Goal: Information Seeking & Learning: Learn about a topic

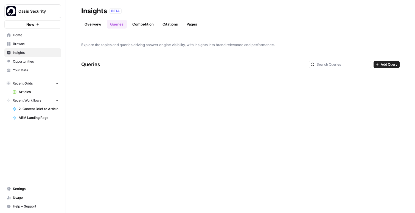
click at [33, 12] on span "Oasis Security" at bounding box center [34, 11] width 33 height 5
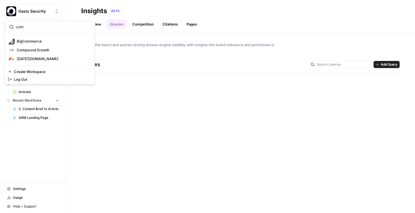
type input "com"
click at [45, 46] on button "Compound Growth" at bounding box center [50, 50] width 88 height 9
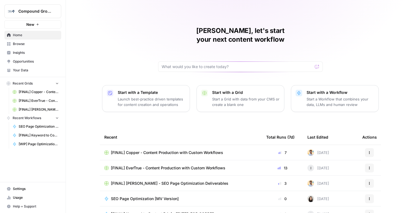
click at [41, 51] on span "Insights" at bounding box center [36, 52] width 46 height 5
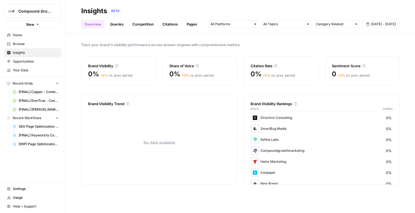
click at [114, 22] on link "Queries" at bounding box center [117, 24] width 20 height 9
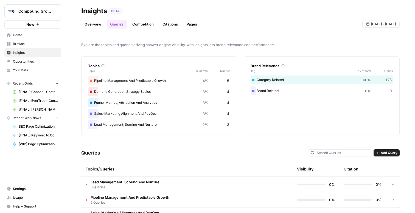
click at [145, 25] on link "Competition" at bounding box center [143, 24] width 28 height 9
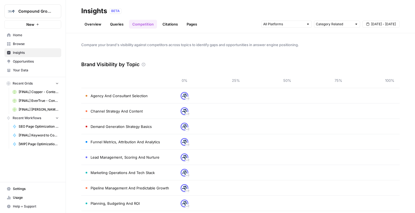
click at [167, 25] on link "Citations" at bounding box center [170, 24] width 22 height 9
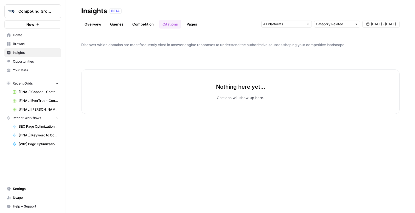
click at [188, 25] on link "Pages" at bounding box center [191, 24] width 17 height 9
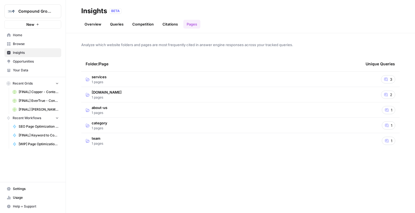
click at [40, 59] on span "Opportunities" at bounding box center [36, 61] width 46 height 5
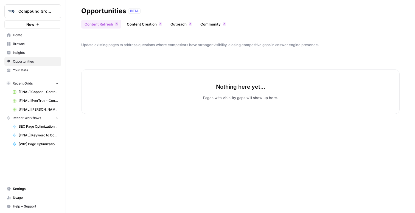
click at [39, 52] on span "Insights" at bounding box center [36, 52] width 46 height 5
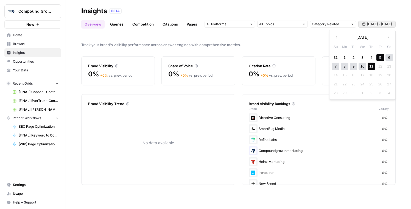
click at [375, 25] on span "[DATE] - [DATE]" at bounding box center [379, 24] width 25 height 5
click at [371, 66] on div "11" at bounding box center [370, 66] width 7 height 7
click at [362, 8] on div "Insights BETA" at bounding box center [238, 11] width 314 height 9
click at [372, 26] on span "[DATE] - [DATE]" at bounding box center [379, 24] width 25 height 5
click at [366, 67] on div "7 8 9 10 11 12 13" at bounding box center [362, 66] width 62 height 9
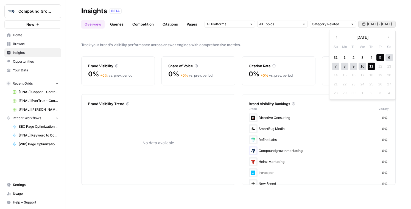
click at [363, 67] on div "10" at bounding box center [361, 66] width 7 height 7
click at [371, 67] on div "11" at bounding box center [370, 66] width 7 height 7
click at [118, 27] on link "Queries" at bounding box center [117, 24] width 20 height 9
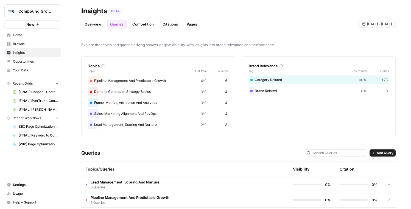
click at [148, 25] on link "Competition" at bounding box center [143, 24] width 28 height 9
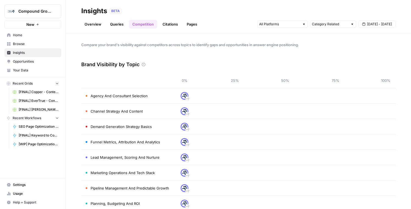
click at [167, 25] on link "Citations" at bounding box center [170, 24] width 22 height 9
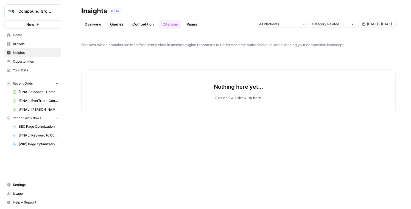
click at [185, 26] on link "Pages" at bounding box center [191, 24] width 17 height 9
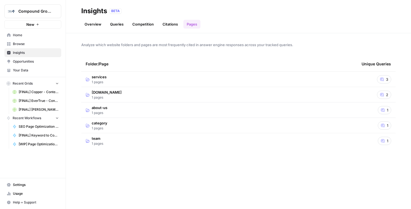
click at [43, 59] on span "Opportunities" at bounding box center [36, 61] width 46 height 5
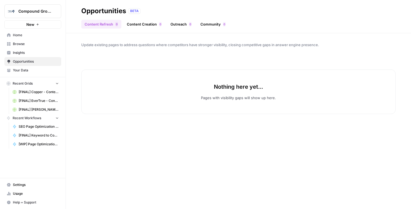
click at [38, 53] on span "Insights" at bounding box center [36, 52] width 46 height 5
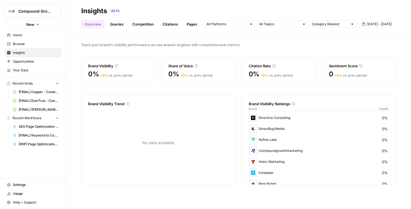
click at [49, 10] on span "Compound Growth" at bounding box center [34, 11] width 33 height 5
type input "buff"
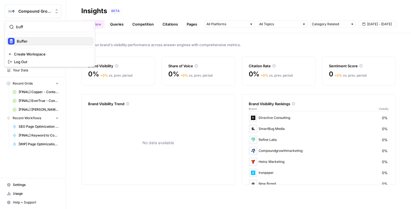
click at [48, 39] on span "Buffer" at bounding box center [53, 40] width 72 height 5
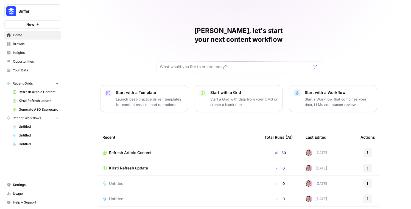
click at [40, 54] on span "Insights" at bounding box center [36, 52] width 46 height 5
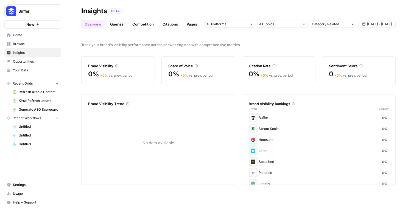
click at [117, 24] on link "Queries" at bounding box center [117, 24] width 20 height 9
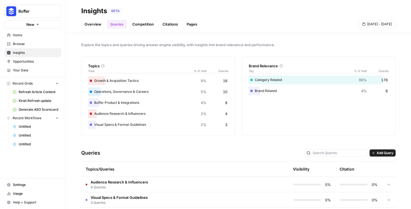
click at [144, 16] on div "Overview Queries Competition Citations Pages Sep 5 - Sep 11" at bounding box center [238, 21] width 314 height 13
click at [144, 23] on link "Competition" at bounding box center [143, 24] width 28 height 9
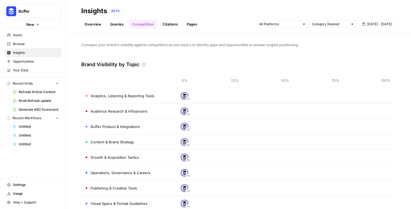
click at [165, 26] on link "Citations" at bounding box center [170, 24] width 22 height 9
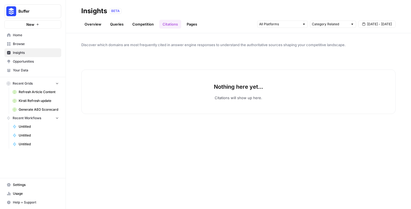
click at [189, 25] on link "Pages" at bounding box center [191, 24] width 17 height 9
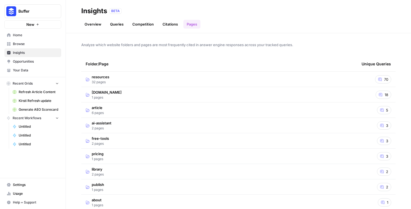
click at [172, 26] on link "Citations" at bounding box center [170, 24] width 22 height 9
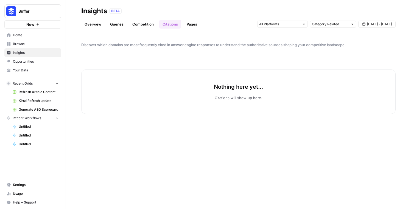
click at [52, 60] on span "Opportunities" at bounding box center [36, 61] width 46 height 5
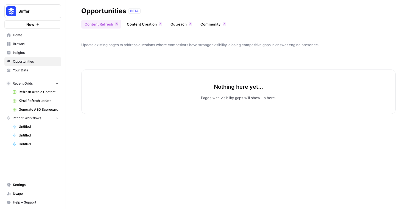
click at [38, 55] on span "Insights" at bounding box center [36, 52] width 46 height 5
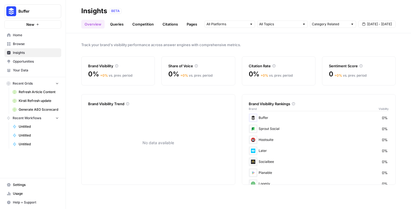
click at [164, 24] on link "Citations" at bounding box center [170, 24] width 22 height 9
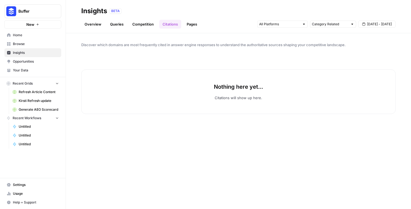
click at [99, 26] on link "Overview" at bounding box center [92, 24] width 23 height 9
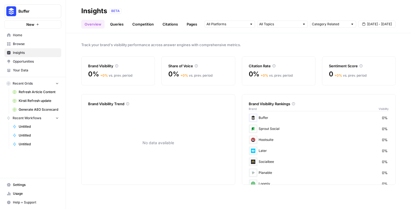
click at [43, 13] on span "Buffer" at bounding box center [34, 11] width 33 height 5
type input "att"
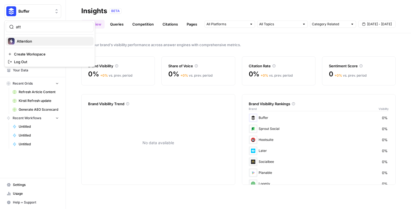
click at [46, 40] on span "Attention" at bounding box center [53, 40] width 72 height 5
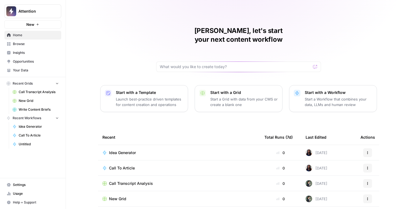
click at [41, 55] on span "Insights" at bounding box center [36, 52] width 46 height 5
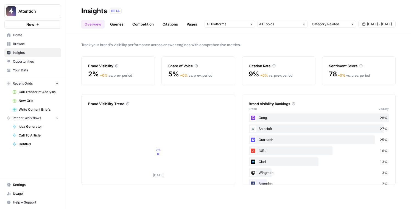
click at [115, 22] on link "Queries" at bounding box center [117, 24] width 20 height 9
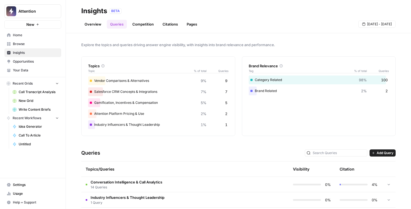
click at [148, 25] on link "Competition" at bounding box center [143, 24] width 28 height 9
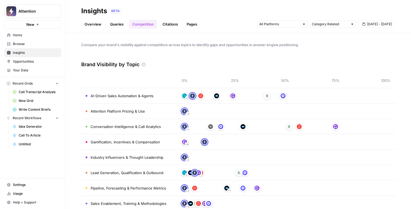
click at [172, 17] on div "Overview Queries Competition Citations Pages Category Related Sep 5 - Sep 11" at bounding box center [238, 21] width 314 height 13
click at [172, 23] on link "Citations" at bounding box center [170, 24] width 22 height 9
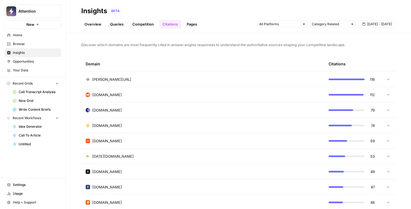
click at [191, 26] on link "Pages" at bounding box center [191, 24] width 17 height 9
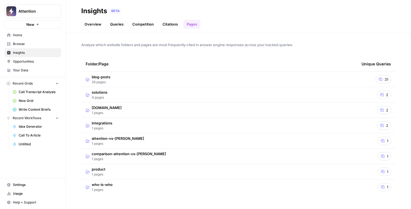
click at [98, 26] on link "Overview" at bounding box center [92, 24] width 23 height 9
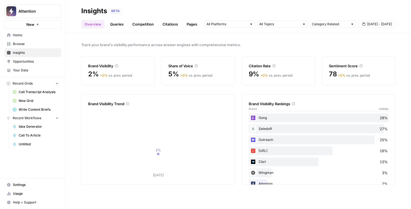
click at [51, 63] on span "Opportunities" at bounding box center [36, 61] width 46 height 5
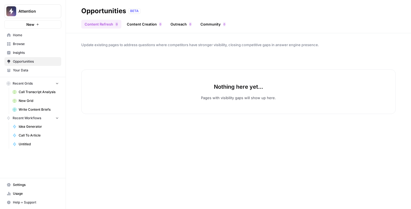
click at [140, 26] on link "Content Creation 0" at bounding box center [143, 24] width 41 height 9
click at [178, 26] on link "Outreach 0" at bounding box center [181, 24] width 28 height 9
click at [213, 24] on link "Community 0" at bounding box center [213, 24] width 32 height 9
click at [100, 23] on link "Content Refresh 0" at bounding box center [101, 24] width 40 height 9
click at [43, 54] on span "Insights" at bounding box center [36, 52] width 46 height 5
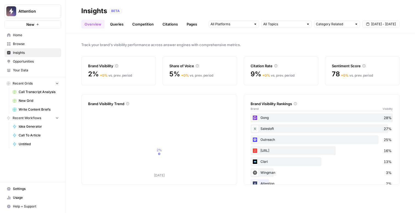
click at [41, 12] on span "Attention" at bounding box center [34, 11] width 33 height 5
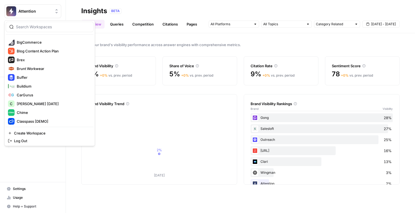
scroll to position [132, 0]
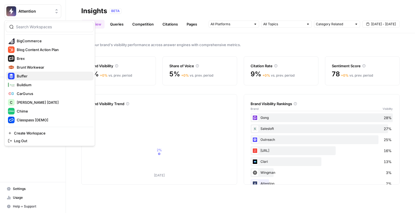
click at [43, 78] on span "Buffer" at bounding box center [53, 75] width 72 height 5
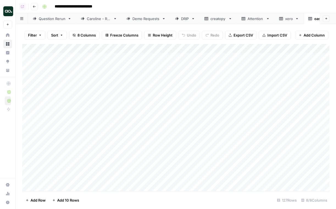
scroll to position [0, 14]
click at [127, 21] on div "Demo Requests" at bounding box center [131, 18] width 27 height 5
click at [239, 130] on div "Add Column" at bounding box center [175, 117] width 307 height 147
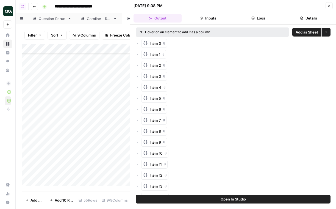
click at [307, 33] on span "Add as Sheet" at bounding box center [306, 31] width 23 height 5
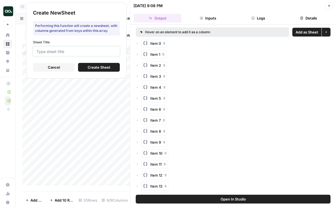
click at [72, 52] on input "Sheet Title" at bounding box center [76, 51] width 80 height 5
type input "cresta"
click at [85, 65] on button "Create Sheet" at bounding box center [99, 67] width 42 height 9
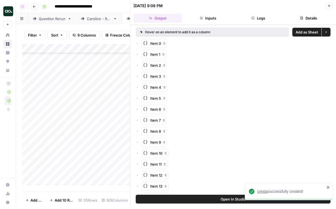
click at [263, 192] on span "cresta" at bounding box center [262, 191] width 10 height 4
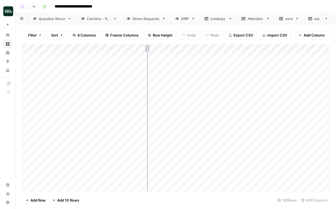
drag, startPoint x: 120, startPoint y: 47, endPoint x: 147, endPoint y: 47, distance: 26.9
click at [148, 47] on div "Add Column" at bounding box center [175, 117] width 307 height 147
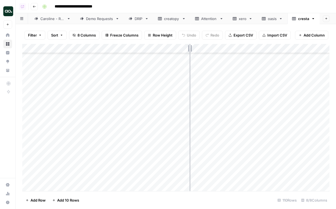
drag, startPoint x: 147, startPoint y: 47, endPoint x: 189, endPoint y: 47, distance: 42.0
click at [189, 47] on div "Add Column" at bounding box center [175, 117] width 307 height 147
drag, startPoint x: 189, startPoint y: 47, endPoint x: 176, endPoint y: 48, distance: 13.8
click at [176, 48] on div "Add Column" at bounding box center [175, 117] width 307 height 147
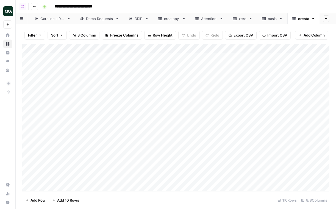
click at [109, 18] on div "Demo Requests" at bounding box center [99, 18] width 27 height 5
click at [301, 131] on div "Add Column" at bounding box center [175, 117] width 307 height 147
click at [303, 18] on div "cresta" at bounding box center [303, 18] width 11 height 5
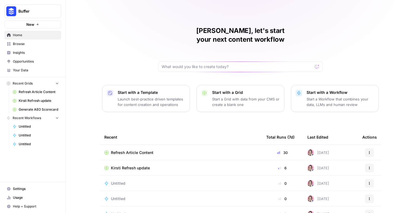
click at [31, 53] on span "Insights" at bounding box center [36, 52] width 46 height 5
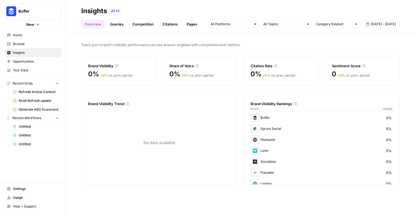
click at [121, 26] on link "Queries" at bounding box center [117, 24] width 20 height 9
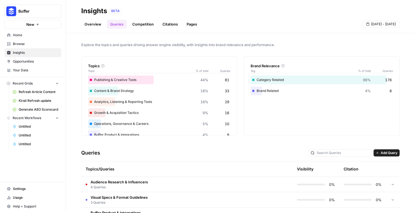
click at [141, 26] on link "Competition" at bounding box center [143, 24] width 28 height 9
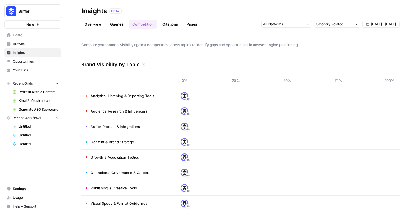
click at [162, 26] on link "Citations" at bounding box center [170, 24] width 22 height 9
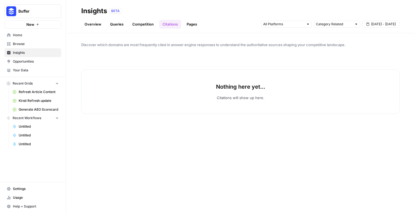
click at [189, 26] on link "Pages" at bounding box center [191, 24] width 17 height 9
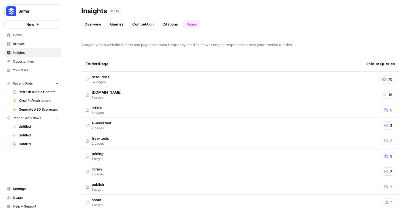
click at [93, 24] on link "Overview" at bounding box center [92, 24] width 23 height 9
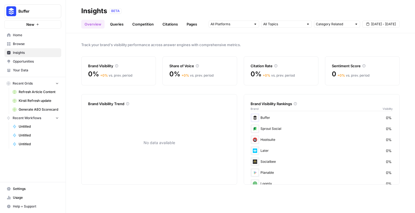
click at [36, 62] on span "Opportunities" at bounding box center [36, 61] width 46 height 5
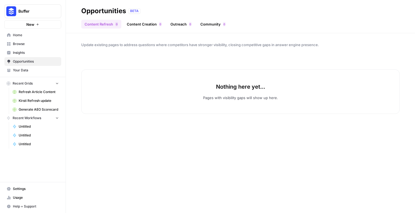
click at [131, 24] on link "Content Creation 0" at bounding box center [143, 24] width 41 height 9
click at [167, 24] on link "Outreach 0" at bounding box center [181, 24] width 28 height 9
click at [206, 23] on link "Community 0" at bounding box center [213, 24] width 32 height 9
click at [108, 21] on link "Content Refresh 0" at bounding box center [101, 24] width 40 height 9
click at [53, 50] on span "Insights" at bounding box center [36, 52] width 46 height 5
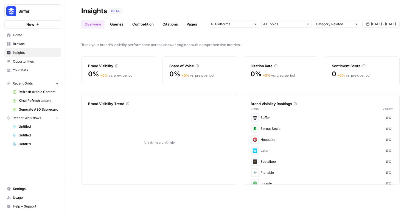
click at [173, 25] on link "Citations" at bounding box center [170, 24] width 22 height 9
